Goal: Information Seeking & Learning: Learn about a topic

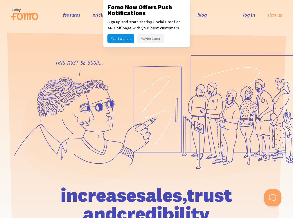
click at [120, 12] on h3 "Fomo Now Offers Push Notifications" at bounding box center [146, 10] width 78 height 12
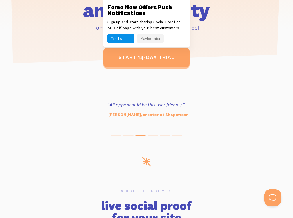
scroll to position [899, 0]
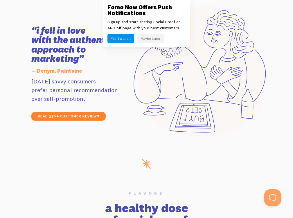
click at [55, 112] on link "read 350+ customer reviews" at bounding box center [68, 116] width 74 height 9
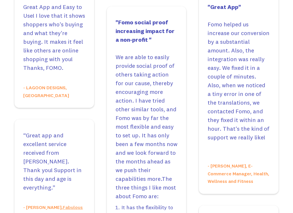
scroll to position [3418, 0]
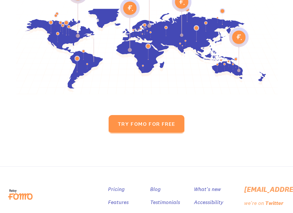
click at [32, 186] on img at bounding box center [22, 195] width 33 height 19
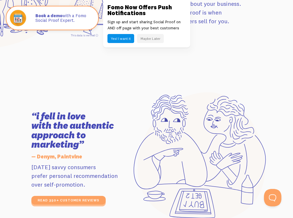
scroll to position [871, 0]
